Goal: Communication & Community: Answer question/provide support

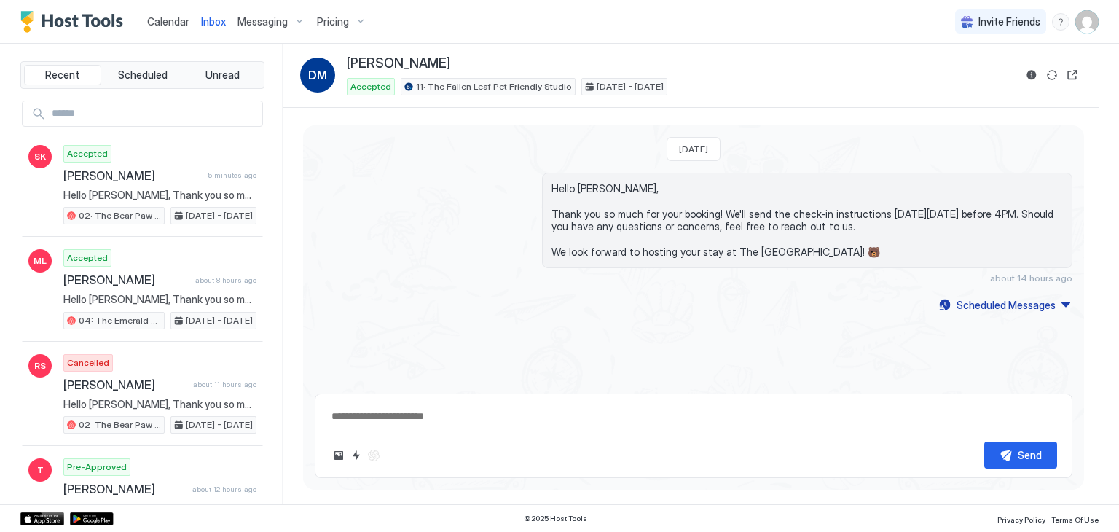
type textarea "*"
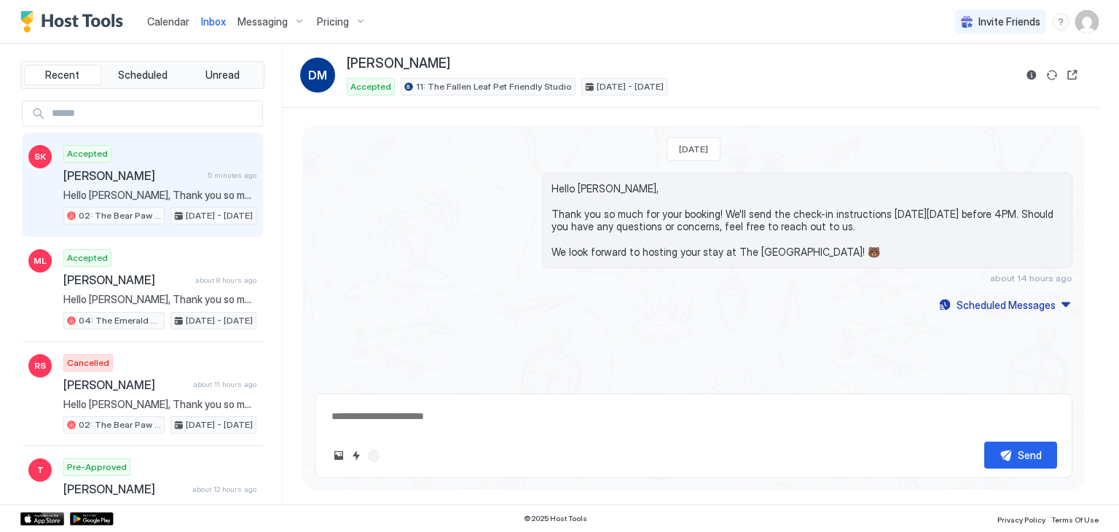
click at [152, 170] on span "[PERSON_NAME]" at bounding box center [132, 175] width 138 height 15
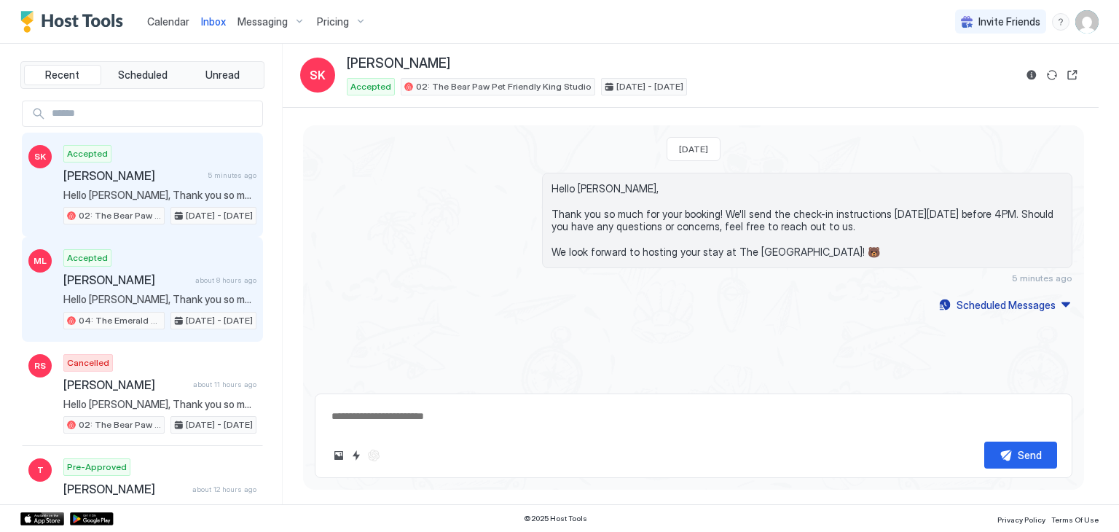
click at [191, 283] on div "[PERSON_NAME] about 8 hours ago" at bounding box center [159, 279] width 193 height 15
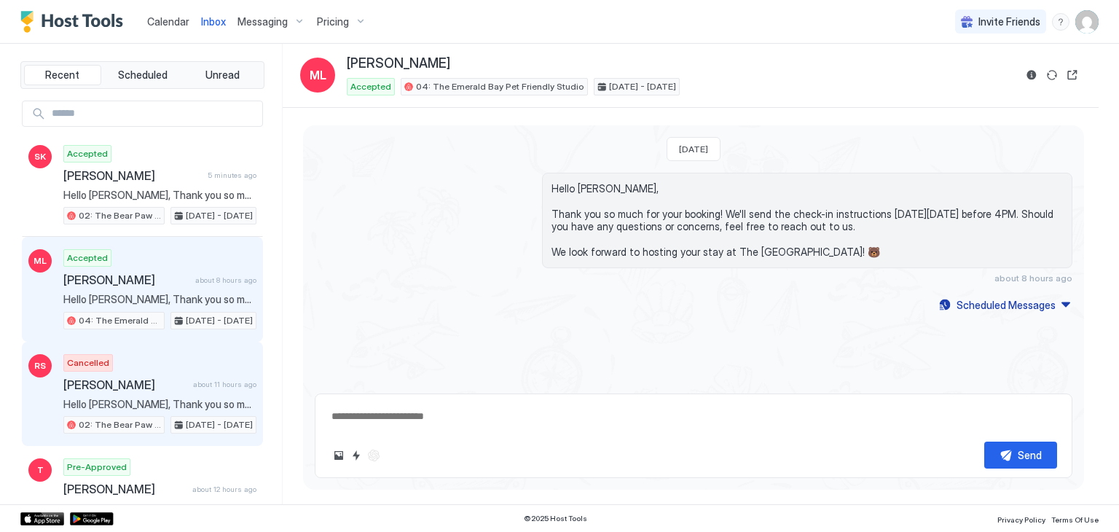
click at [204, 377] on div "[PERSON_NAME] about 11 hours ago" at bounding box center [159, 384] width 193 height 15
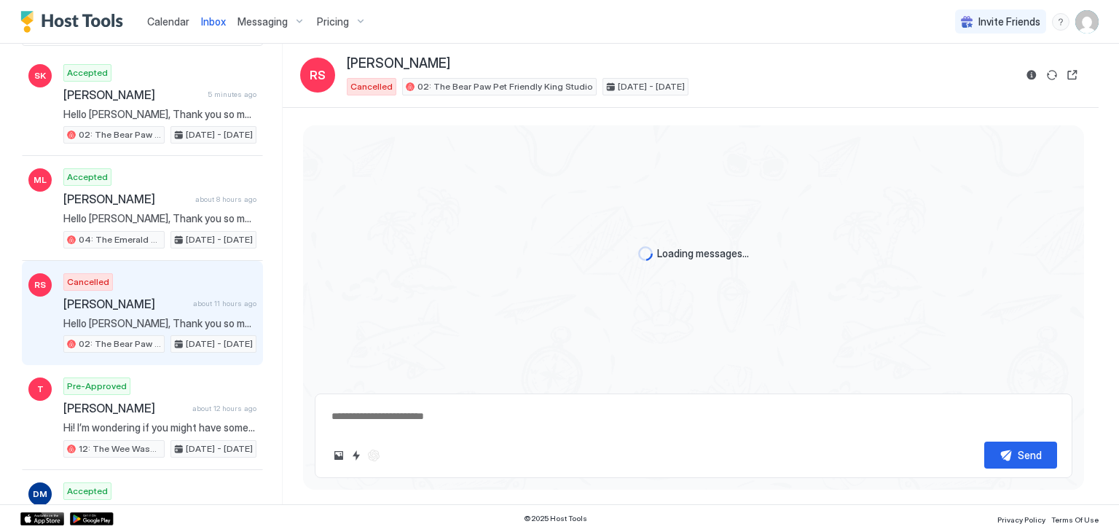
scroll to position [82, 0]
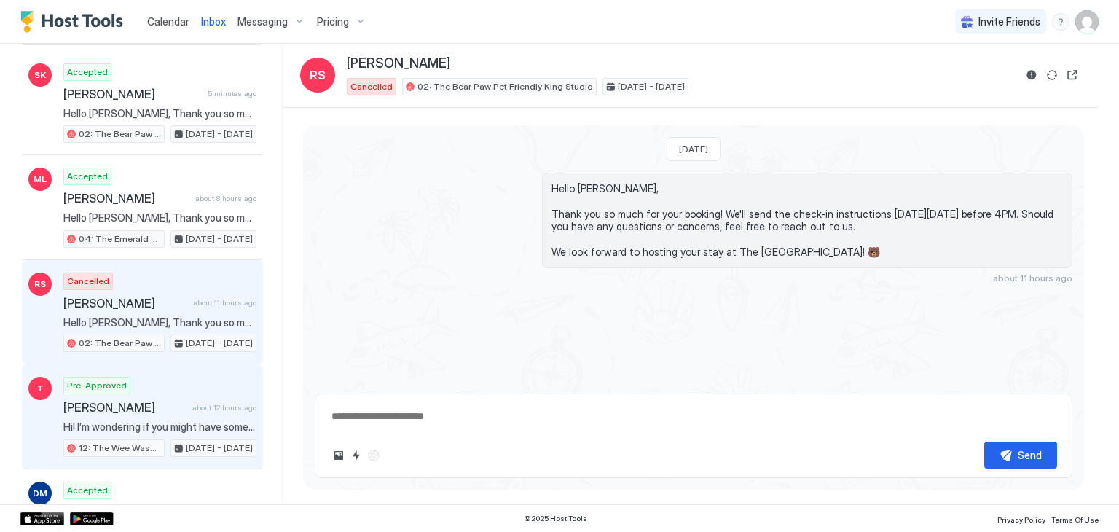
click at [204, 377] on div "Pre-Approved [PERSON_NAME] about 12 hours ago Hi! I’m wondering if you might ha…" at bounding box center [159, 417] width 193 height 80
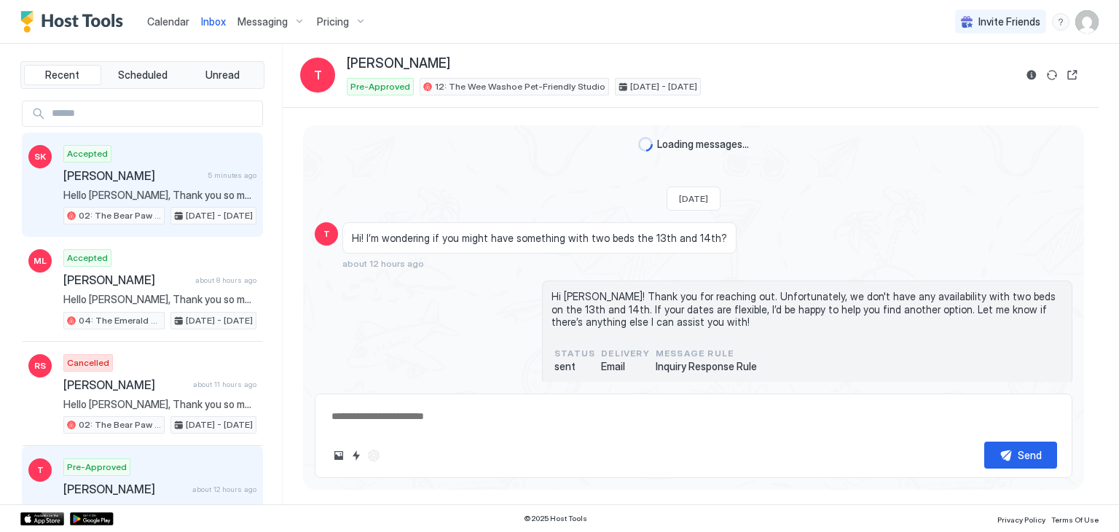
scroll to position [262, 0]
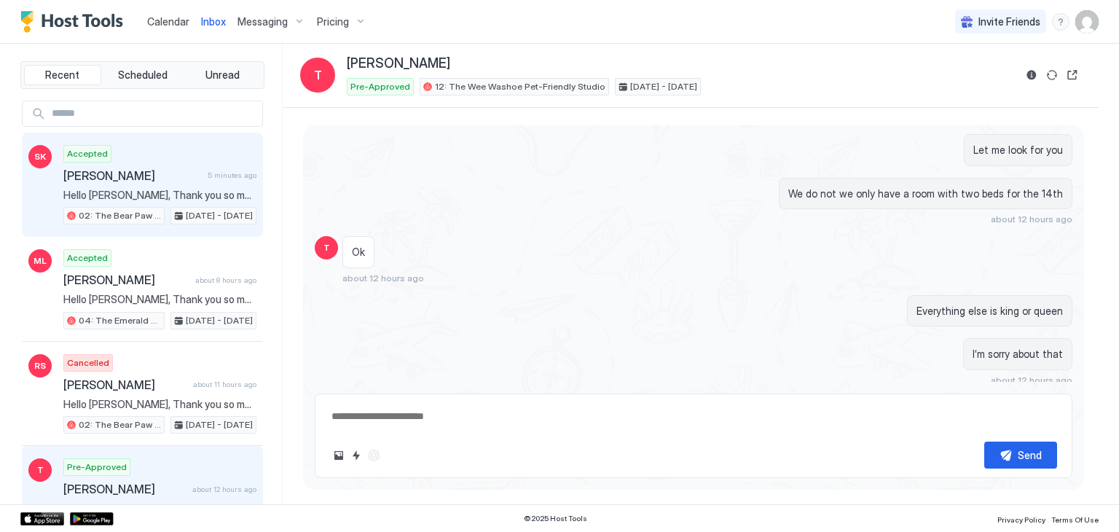
click at [153, 162] on div "Accepted [PERSON_NAME] 5 minutes ago Hello [PERSON_NAME], Thank you so much for…" at bounding box center [159, 185] width 193 height 80
